Goal: Navigation & Orientation: Find specific page/section

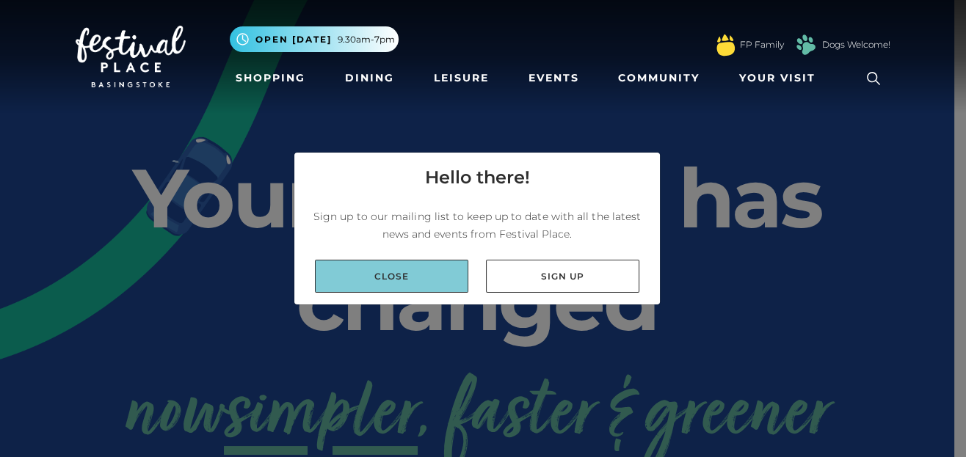
click at [429, 267] on link "Close" at bounding box center [391, 276] width 153 height 33
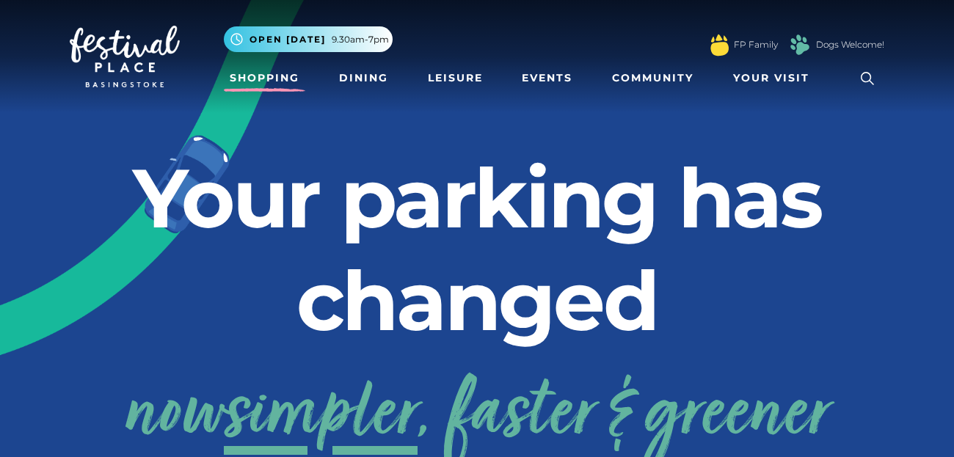
click at [246, 79] on link "Shopping" at bounding box center [264, 78] width 81 height 27
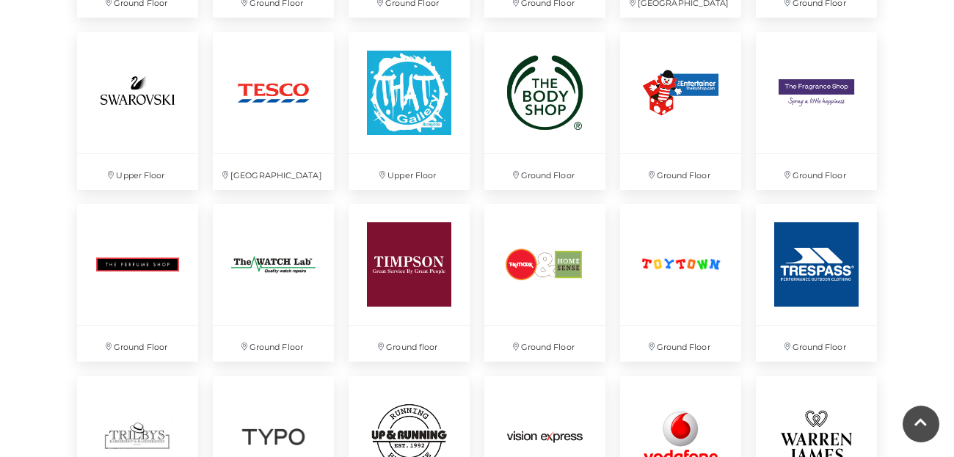
scroll to position [3675, 0]
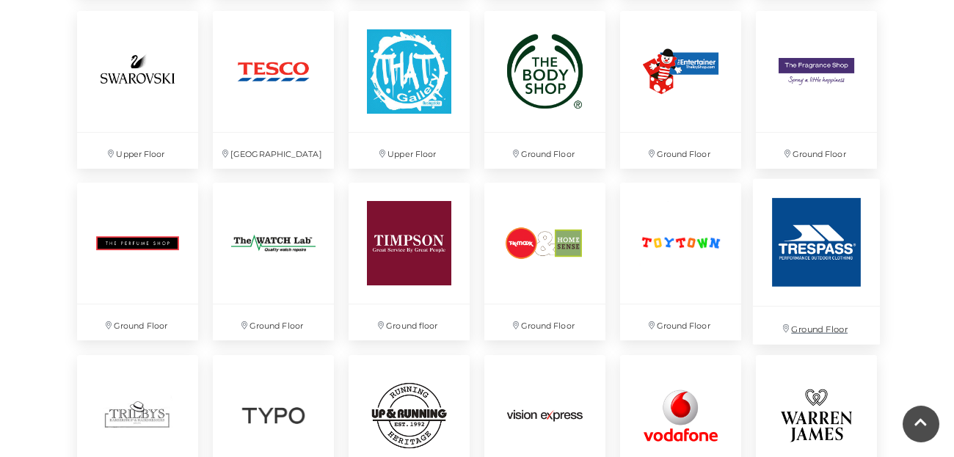
click at [799, 245] on img at bounding box center [816, 242] width 127 height 127
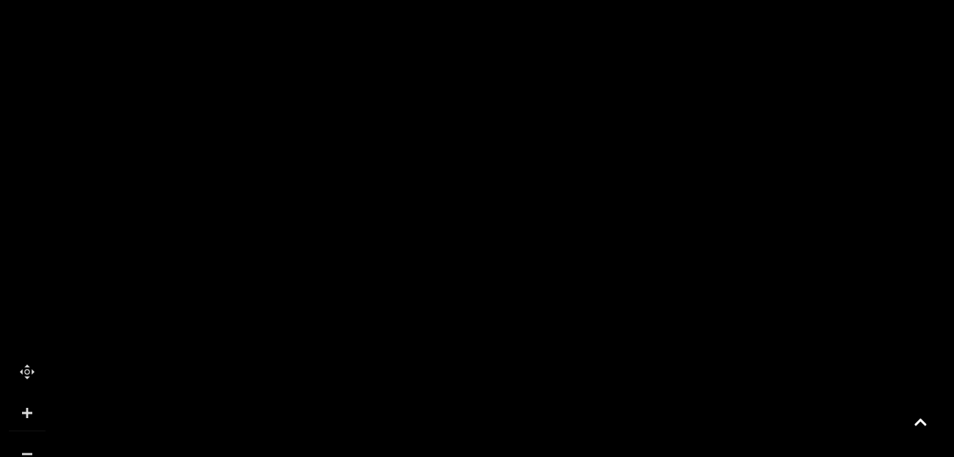
scroll to position [941, 0]
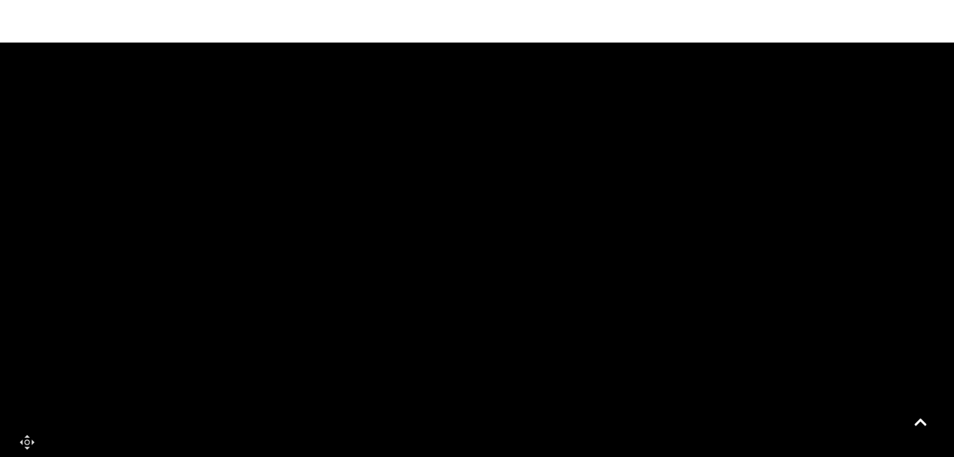
drag, startPoint x: 271, startPoint y: 220, endPoint x: 819, endPoint y: 421, distance: 583.4
drag, startPoint x: 761, startPoint y: 181, endPoint x: 779, endPoint y: 308, distance: 128.2
drag, startPoint x: 725, startPoint y: 164, endPoint x: 758, endPoint y: 490, distance: 326.8
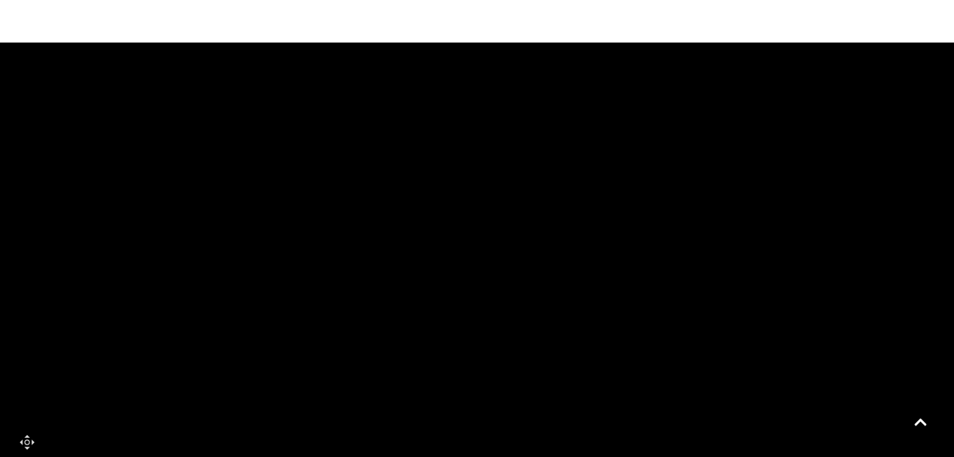
drag, startPoint x: 693, startPoint y: 396, endPoint x: 683, endPoint y: 490, distance: 94.5
drag, startPoint x: 705, startPoint y: 289, endPoint x: 703, endPoint y: 249, distance: 39.7
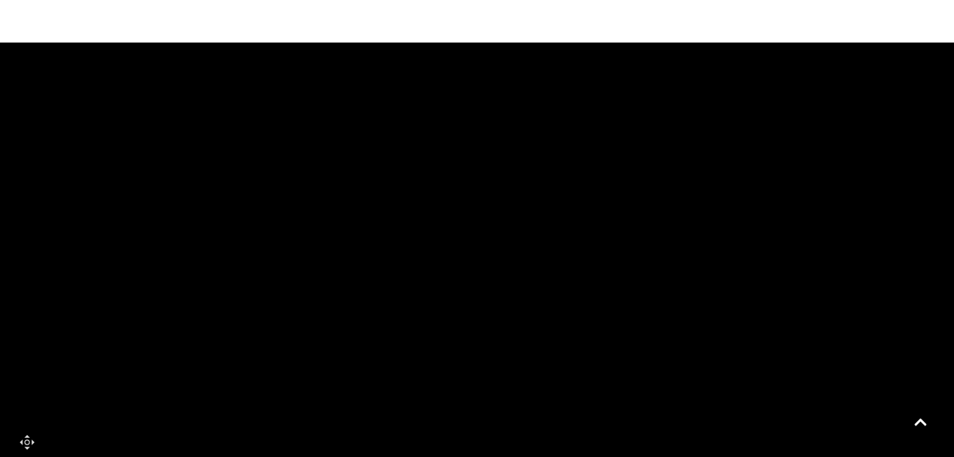
drag, startPoint x: 732, startPoint y: 335, endPoint x: 532, endPoint y: 207, distance: 237.7
click at [571, 271] on tspan "[GEOGRAPHIC_DATA]" at bounding box center [571, 271] width 0 height 0
drag, startPoint x: 623, startPoint y: 225, endPoint x: 498, endPoint y: 70, distance: 199.4
drag, startPoint x: 518, startPoint y: 321, endPoint x: 432, endPoint y: 155, distance: 187.2
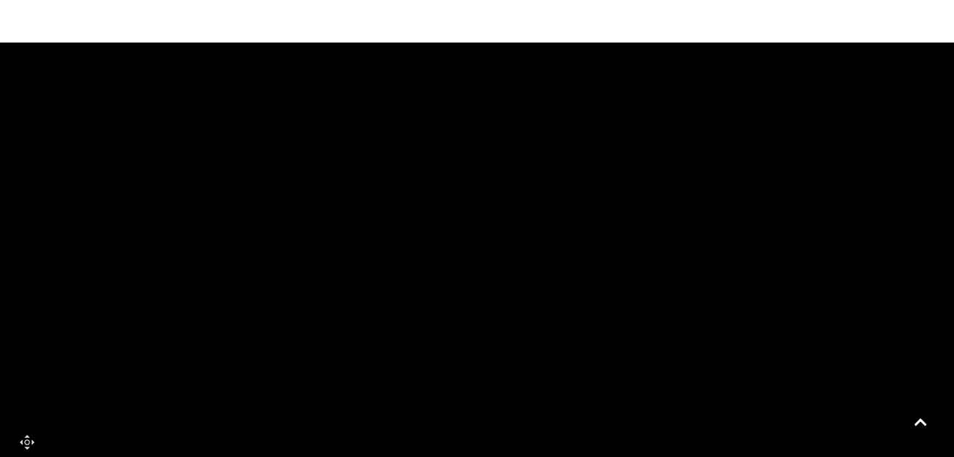
click at [432, 155] on rect at bounding box center [493, 165] width 128 height 62
drag, startPoint x: 564, startPoint y: 321, endPoint x: 417, endPoint y: 159, distance: 218.8
drag, startPoint x: 419, startPoint y: 319, endPoint x: 365, endPoint y: 172, distance: 156.6
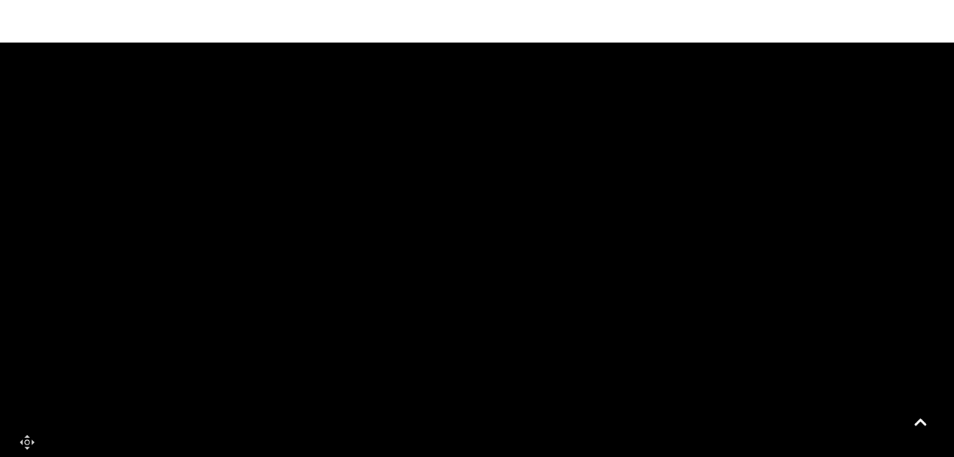
drag, startPoint x: 606, startPoint y: 281, endPoint x: 880, endPoint y: 170, distance: 294.7
drag, startPoint x: 570, startPoint y: 296, endPoint x: 788, endPoint y: 490, distance: 291.2
drag, startPoint x: 740, startPoint y: 249, endPoint x: 868, endPoint y: 479, distance: 263.6
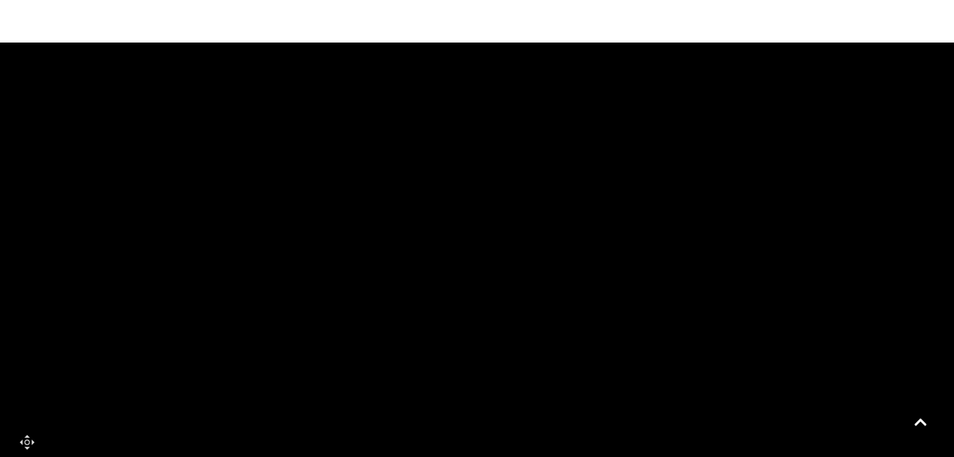
drag, startPoint x: 913, startPoint y: 234, endPoint x: 777, endPoint y: 490, distance: 289.3
drag, startPoint x: 714, startPoint y: 315, endPoint x: 800, endPoint y: 356, distance: 95.2
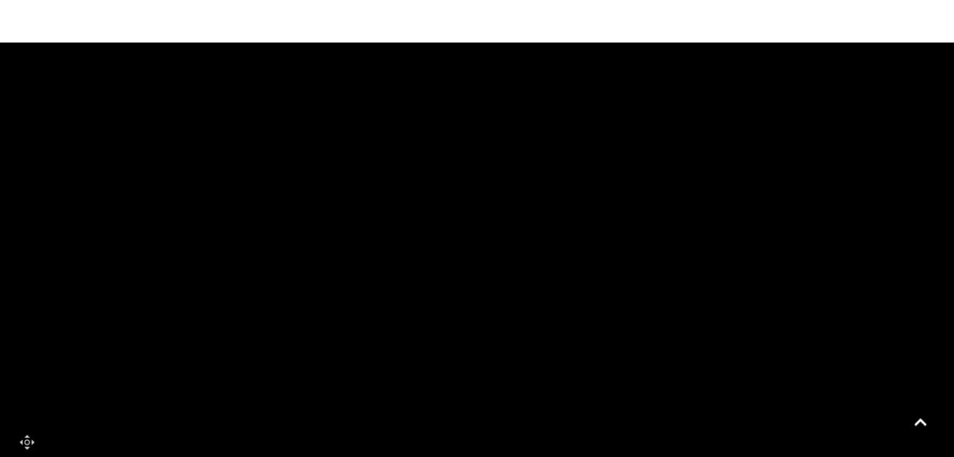
drag, startPoint x: 556, startPoint y: 289, endPoint x: 487, endPoint y: 424, distance: 152.0
click at [487, 424] on rect at bounding box center [474, 363] width 51 height 129
drag, startPoint x: 278, startPoint y: 101, endPoint x: 156, endPoint y: 184, distance: 147.4
drag, startPoint x: 675, startPoint y: 192, endPoint x: 358, endPoint y: 37, distance: 353.0
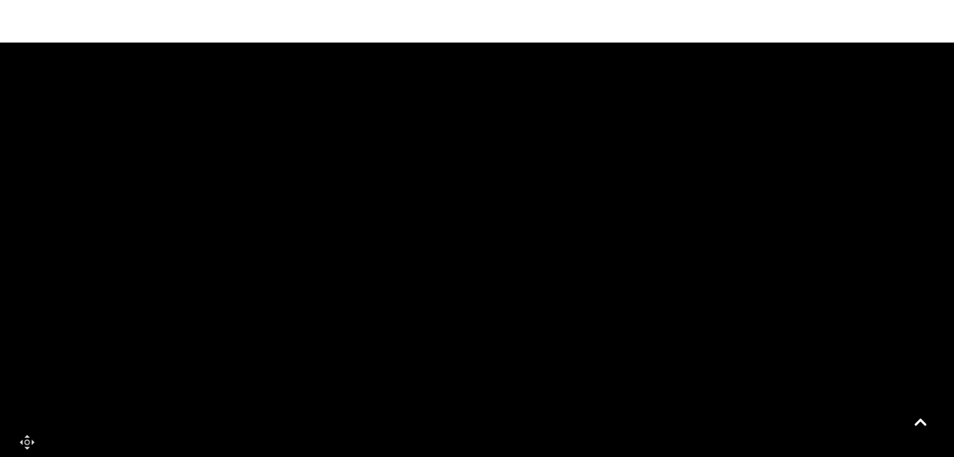
drag, startPoint x: 388, startPoint y: 266, endPoint x: 392, endPoint y: 120, distance: 145.4
click at [392, 120] on rect at bounding box center [395, 108] width 71 height 35
drag, startPoint x: 481, startPoint y: 296, endPoint x: 481, endPoint y: 175, distance: 121.1
click at [481, 175] on rect at bounding box center [477, 176] width 35 height 35
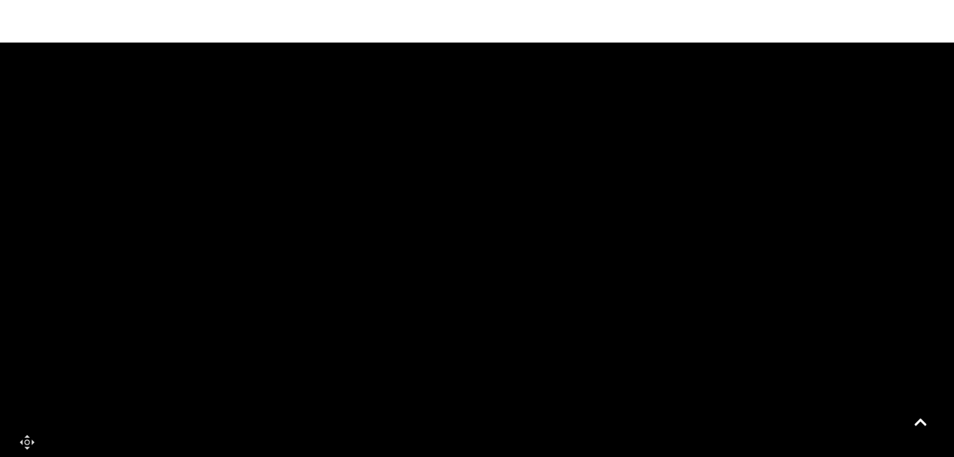
drag, startPoint x: 497, startPoint y: 343, endPoint x: 271, endPoint y: 100, distance: 331.9
drag, startPoint x: 321, startPoint y: 272, endPoint x: 413, endPoint y: 102, distance: 193.8
click at [413, 102] on rect at bounding box center [438, 112] width 101 height 38
drag, startPoint x: 432, startPoint y: 332, endPoint x: 463, endPoint y: 490, distance: 160.8
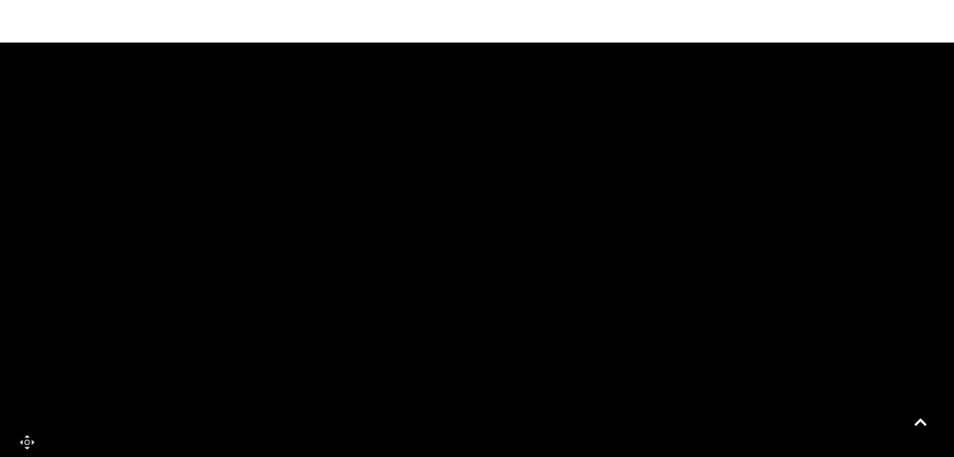
drag, startPoint x: 521, startPoint y: 300, endPoint x: 524, endPoint y: 410, distance: 110.2
drag, startPoint x: 722, startPoint y: 146, endPoint x: 715, endPoint y: 372, distance: 226.2
click at [721, 372] on icon at bounding box center [823, 339] width 560 height 1250
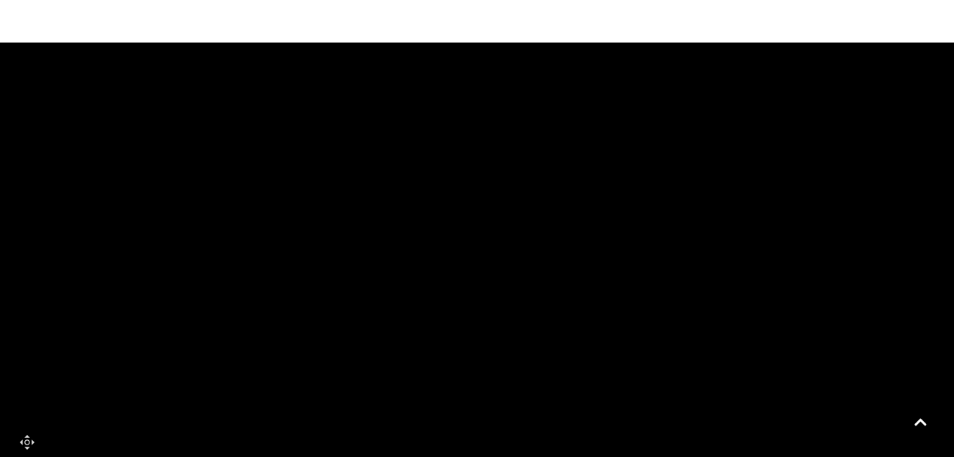
drag, startPoint x: 785, startPoint y: 64, endPoint x: 788, endPoint y: 393, distance: 328.9
drag, startPoint x: 832, startPoint y: 315, endPoint x: 789, endPoint y: 35, distance: 282.9
